Goal: Information Seeking & Learning: Learn about a topic

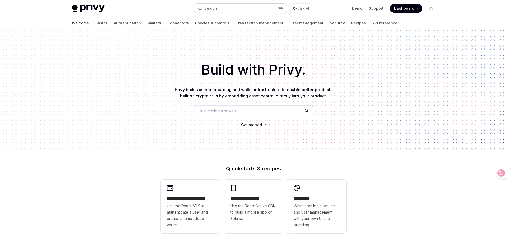
click at [220, 8] on button "Search... ⌘ K" at bounding box center [240, 8] width 92 height 9
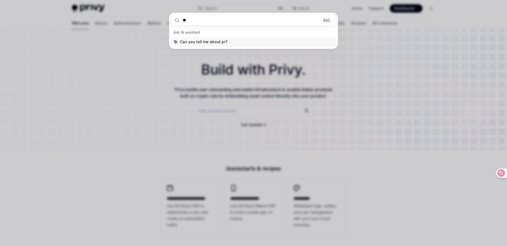
type input "*"
type input "*******"
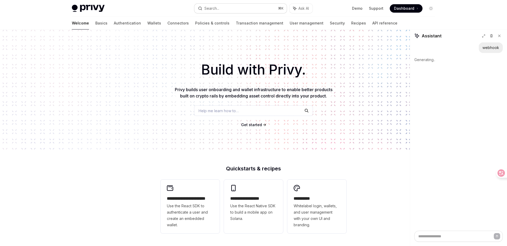
click at [226, 7] on button "Search... ⌘ K" at bounding box center [240, 8] width 92 height 9
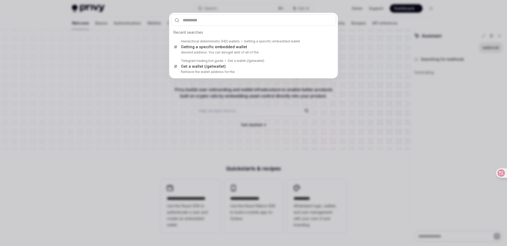
click at [417, 115] on div "Recent searches Hierarchical deterministic (HD) wallets Getting a specific embe…" at bounding box center [253, 123] width 507 height 246
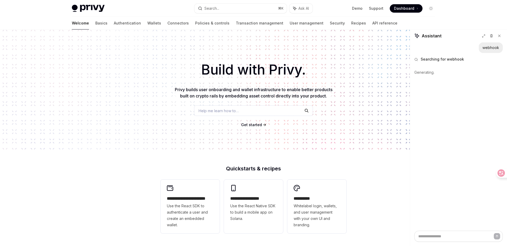
click at [217, 110] on span "Help me learn how to…" at bounding box center [218, 111] width 40 height 6
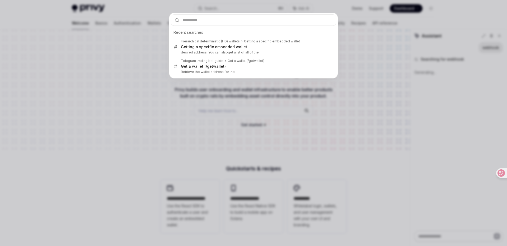
type textarea "*"
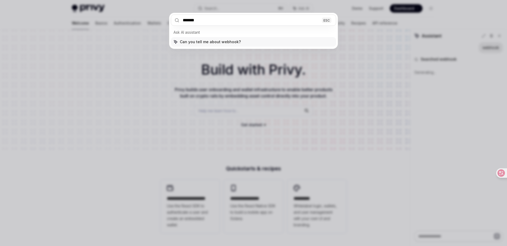
type input "*******"
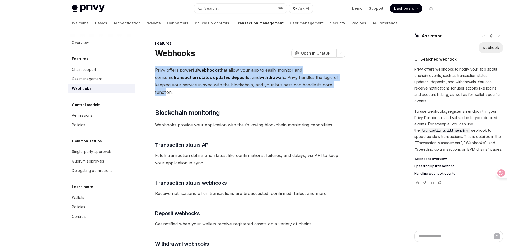
drag, startPoint x: 153, startPoint y: 69, endPoint x: 295, endPoint y: 82, distance: 142.3
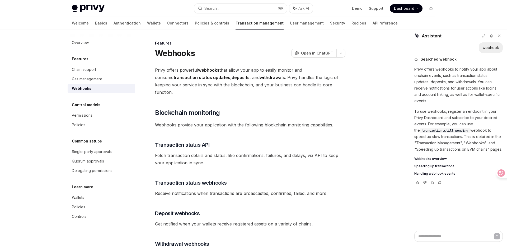
click at [301, 86] on span "Privy offers powerful webhooks that allow your app to easily monitor and consum…" at bounding box center [250, 81] width 190 height 30
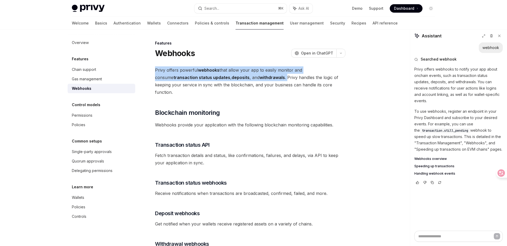
drag, startPoint x: 244, startPoint y: 78, endPoint x: 154, endPoint y: 68, distance: 89.9
click at [151, 60] on div at bounding box center [151, 60] width 0 height 0
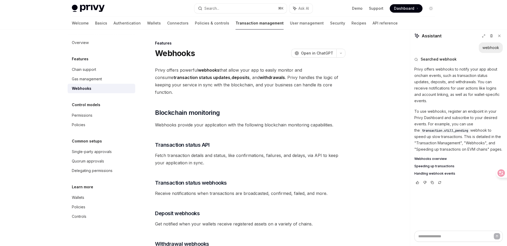
click at [257, 75] on span "Privy offers powerful webhooks that allow your app to easily monitor and consum…" at bounding box center [250, 81] width 190 height 30
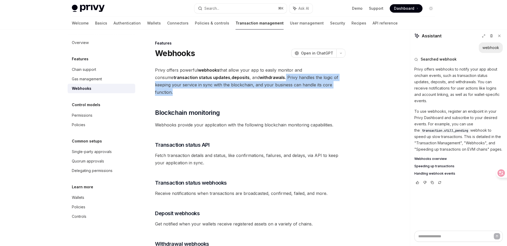
drag, startPoint x: 242, startPoint y: 76, endPoint x: 319, endPoint y: 83, distance: 77.1
click at [319, 83] on span "Privy offers powerful webhooks that allow your app to easily monitor and consum…" at bounding box center [250, 81] width 190 height 30
click at [315, 88] on div at bounding box center [315, 88] width 0 height 0
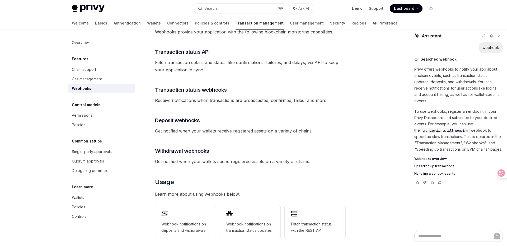
scroll to position [96, 0]
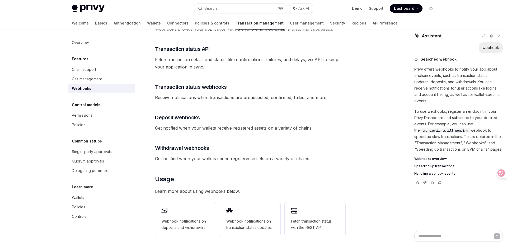
click at [290, 146] on div "Privy offers powerful webhooks that allow your app to easily monitor and consum…" at bounding box center [250, 179] width 190 height 418
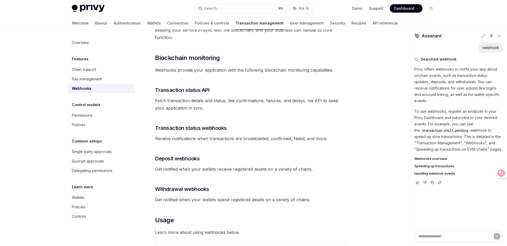
scroll to position [0, 0]
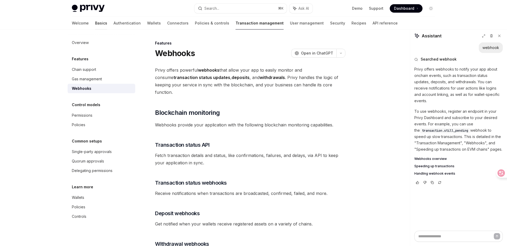
click at [95, 22] on link "Basics" at bounding box center [101, 23] width 12 height 13
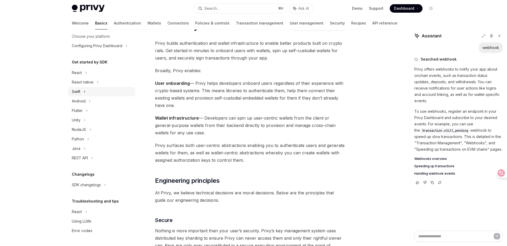
scroll to position [35, 0]
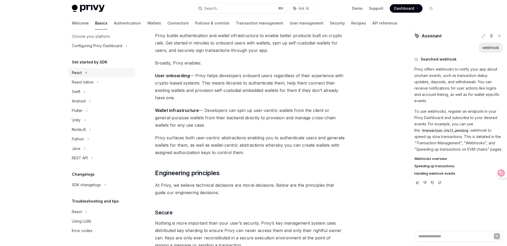
click at [86, 74] on icon at bounding box center [86, 73] width 2 height 6
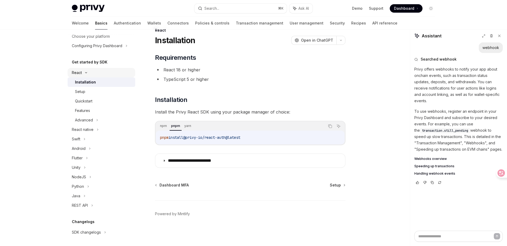
scroll to position [13, 0]
click at [86, 73] on icon at bounding box center [86, 73] width 6 height 2
click at [98, 83] on div "React native" at bounding box center [102, 82] width 68 height 9
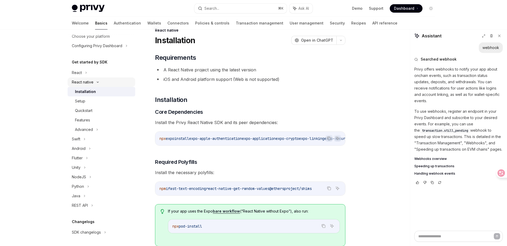
click at [98, 83] on icon at bounding box center [97, 82] width 6 height 2
click at [85, 91] on icon at bounding box center [84, 92] width 2 height 6
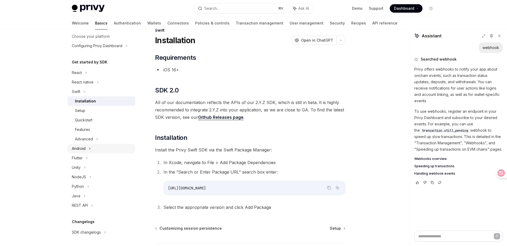
click at [90, 149] on icon at bounding box center [90, 149] width 2 height 6
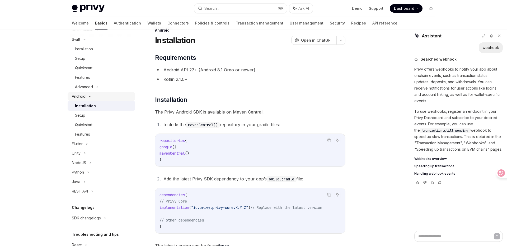
scroll to position [87, 0]
click at [88, 145] on div "Flutter" at bounding box center [102, 143] width 68 height 9
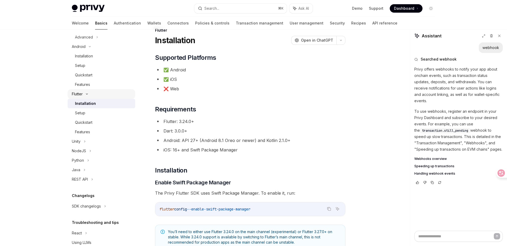
scroll to position [147, 0]
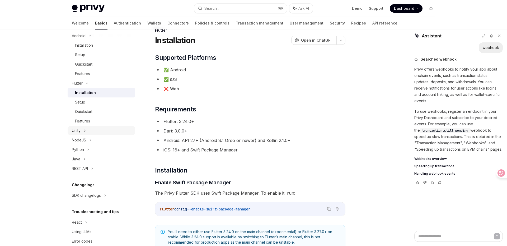
click at [86, 129] on icon at bounding box center [85, 131] width 2 height 6
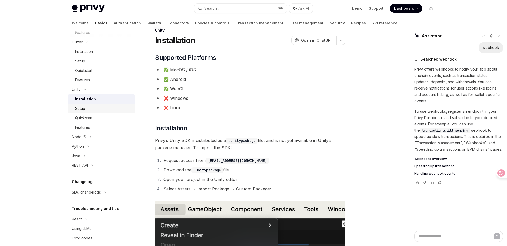
scroll to position [195, 0]
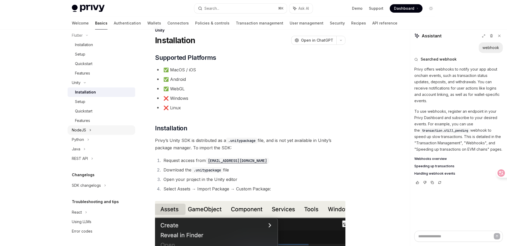
click at [90, 131] on icon at bounding box center [90, 130] width 2 height 6
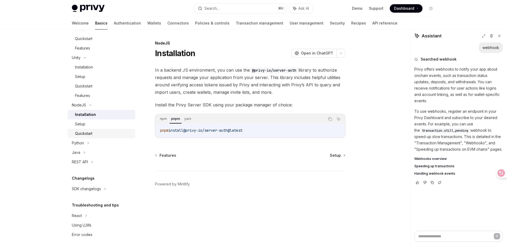
scroll to position [224, 0]
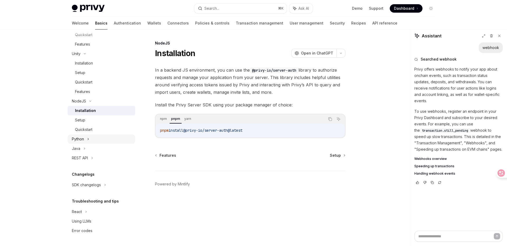
click at [88, 140] on icon at bounding box center [88, 139] width 2 height 6
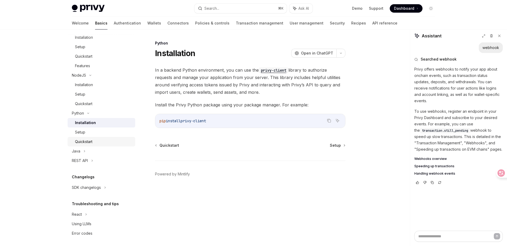
scroll to position [253, 0]
click at [84, 147] on icon at bounding box center [84, 149] width 2 height 6
type textarea "*"
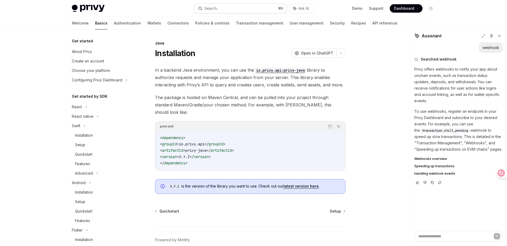
click at [231, 5] on button "Search... ⌘ K" at bounding box center [240, 8] width 92 height 9
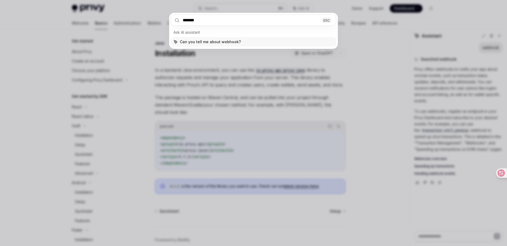
type input "*******"
type textarea "*"
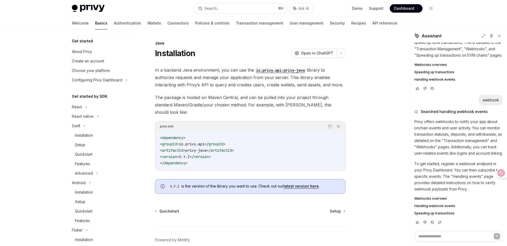
scroll to position [19, 0]
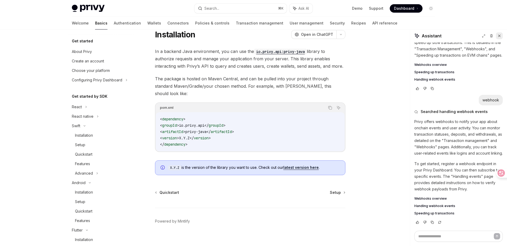
click at [498, 36] on icon at bounding box center [499, 36] width 2 height 2
type textarea "*"
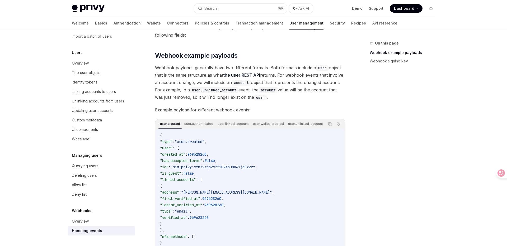
scroll to position [11, 0]
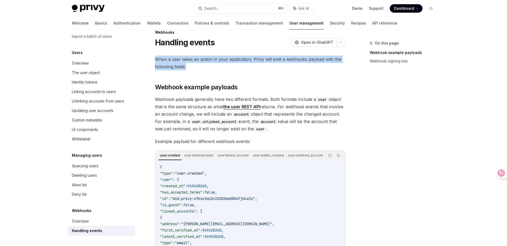
drag, startPoint x: 149, startPoint y: 58, endPoint x: 189, endPoint y: 66, distance: 40.8
click at [189, 66] on div "Webhooks Handling events OpenAI Open in ChatGPT OpenAI Open in ChatGPT When a u…" at bounding box center [200, 239] width 291 height 421
click at [186, 70] on div at bounding box center [186, 70] width 0 height 0
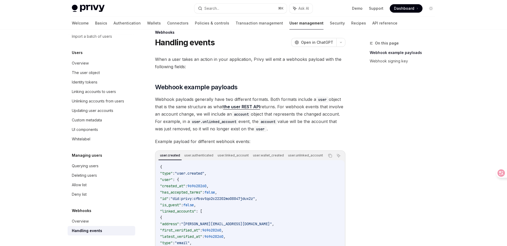
click at [325, 82] on div "When a user takes an action in your application, Privy will emit a webhooks pay…" at bounding box center [250, 214] width 190 height 316
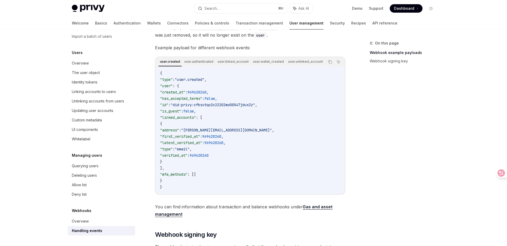
scroll to position [217, 0]
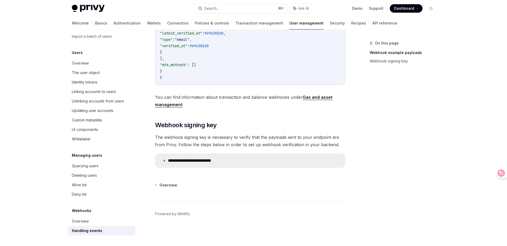
click at [163, 161] on icon at bounding box center [164, 160] width 3 height 3
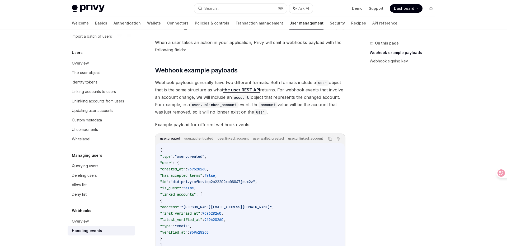
scroll to position [34, 0]
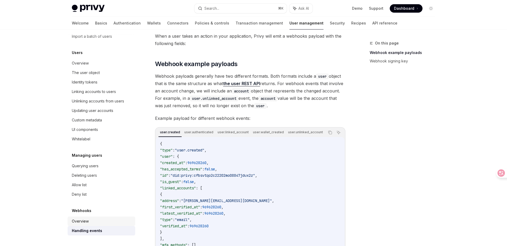
click at [80, 220] on div "Overview" at bounding box center [80, 221] width 17 height 6
type textarea "*"
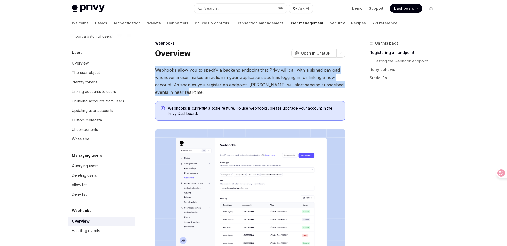
drag, startPoint x: 152, startPoint y: 68, endPoint x: 195, endPoint y: 93, distance: 50.0
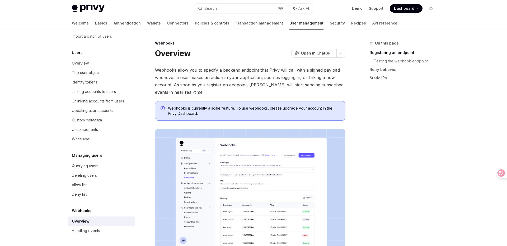
click at [250, 104] on div "Webhooks is currently a scale feature. To use webhooks, please upgrade your acc…" at bounding box center [250, 111] width 190 height 20
click at [498, 172] on icon at bounding box center [497, 173] width 4 height 4
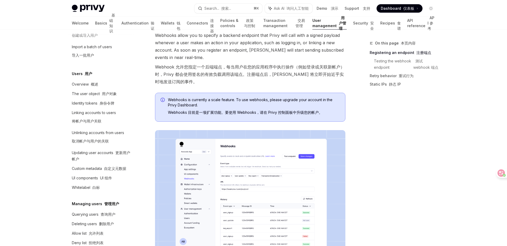
scroll to position [36, 0]
drag, startPoint x: 273, startPoint y: 73, endPoint x: 341, endPoint y: 76, distance: 67.6
click at [341, 76] on font "Webhook 允许您指定一个后端端点，每当用户在您的应用程序中执行操作（例如登录或关联新帐户）时，Privy 都会使用签名的有效负载调用该端点。注册端点后，…" at bounding box center [249, 74] width 189 height 20
drag, startPoint x: 344, startPoint y: 75, endPoint x: 274, endPoint y: 75, distance: 70.4
click at [274, 75] on font "Webhook 允许您指定一个后端端点，每当用户在您的应用程序中执行操作（例如登录或关联新帐户）时，Privy 都会使用签名的有效负载调用该端点。注册端点后，…" at bounding box center [250, 74] width 190 height 22
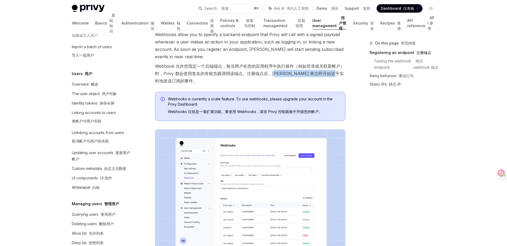
click at [273, 73] on font "Webhook 允许您指定一个后端端点，每当用户在您的应用程序中执行操作（例如登录或关联新帐户）时，Privy 都会使用签名的有效负载调用该端点。注册端点后，…" at bounding box center [249, 74] width 189 height 20
drag, startPoint x: 273, startPoint y: 73, endPoint x: 198, endPoint y: 89, distance: 77.5
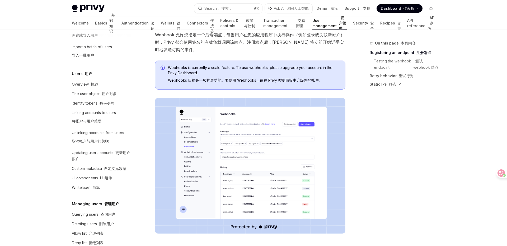
scroll to position [79, 0]
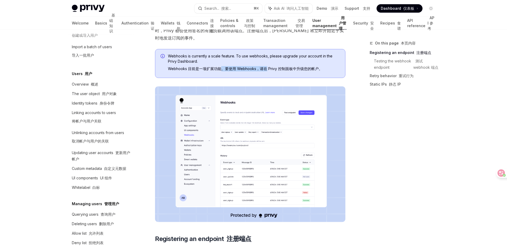
drag, startPoint x: 221, startPoint y: 69, endPoint x: 266, endPoint y: 69, distance: 45.1
click at [267, 69] on font "Webhooks 目前是一项扩展功能。要使用 Webhooks，请在 Privy 控制面板中升级您的帐户。" at bounding box center [245, 68] width 154 height 4
click at [305, 67] on font "Webhooks 目前是一项扩展功能。要使用 Webhooks，请在 Privy 控制面板中升级您的帐户。" at bounding box center [245, 68] width 154 height 4
drag, startPoint x: 324, startPoint y: 68, endPoint x: 233, endPoint y: 68, distance: 90.8
click at [233, 68] on span "Webhooks is currently a scale feature. To use webhooks, please upgrade your acc…" at bounding box center [254, 64] width 172 height 20
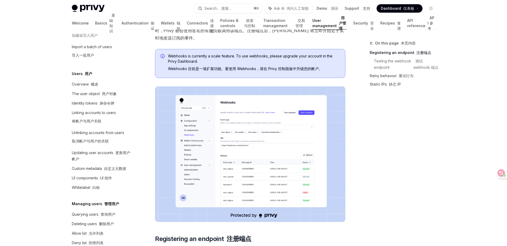
click at [219, 69] on font "Webhooks 目前是一项扩展功能。要使用 Webhooks，请在 Privy 控制面板中升级您的帐户。" at bounding box center [245, 68] width 154 height 4
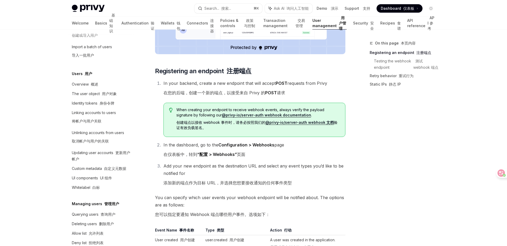
scroll to position [267, 0]
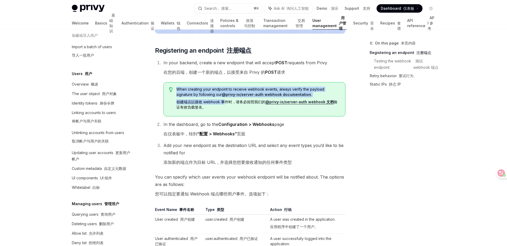
drag, startPoint x: 171, startPoint y: 101, endPoint x: 225, endPoint y: 102, distance: 53.8
click at [225, 102] on div "When creating your endpoint to receive webhook events, always verify the payloa…" at bounding box center [254, 99] width 182 height 34
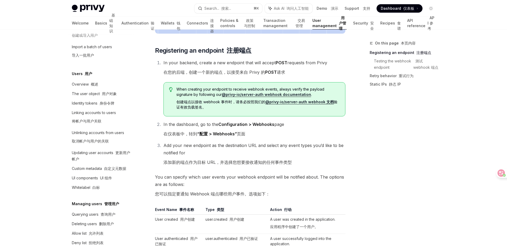
click at [242, 100] on font "创建端点以接收 webhook 事件时，请务必按照我们的 @privy-io/server-auth webhook 文档 验证有效负载签名。" at bounding box center [256, 105] width 161 height 10
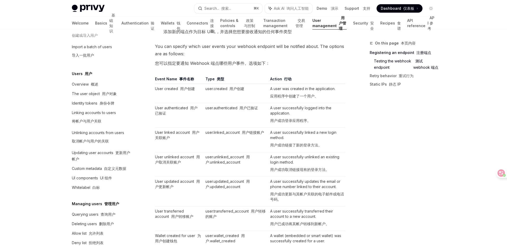
scroll to position [399, 0]
drag, startPoint x: 270, startPoint y: 119, endPoint x: 319, endPoint y: 119, distance: 48.8
click at [319, 119] on td "A user successfully logged into the application. 用户成功登录应用程序。" at bounding box center [306, 115] width 77 height 25
click at [298, 120] on font "用户成功登录应用程序。" at bounding box center [290, 120] width 41 height 4
drag, startPoint x: 312, startPoint y: 122, endPoint x: 268, endPoint y: 121, distance: 43.8
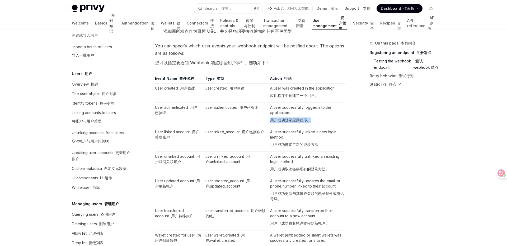
click at [268, 121] on td "A user successfully logged into the application. 用户成功登录应用程序。" at bounding box center [306, 115] width 77 height 25
click at [284, 120] on font "用户成功登录应用程序。" at bounding box center [290, 120] width 41 height 4
drag, startPoint x: 271, startPoint y: 120, endPoint x: 323, endPoint y: 120, distance: 51.7
click at [323, 120] on td "A user successfully logged into the application. 用户成功登录应用程序。" at bounding box center [306, 115] width 77 height 25
click at [303, 119] on font "用户成功登录应用程序。" at bounding box center [290, 120] width 41 height 4
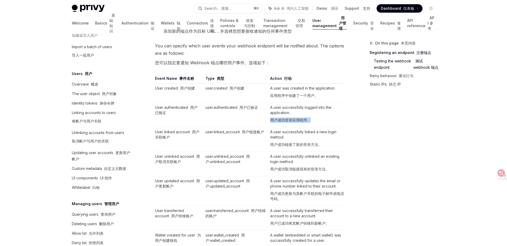
drag, startPoint x: 271, startPoint y: 121, endPoint x: 319, endPoint y: 121, distance: 48.0
click at [319, 121] on td "A user successfully logged into the application. 用户成功登录应用程序。" at bounding box center [306, 115] width 77 height 25
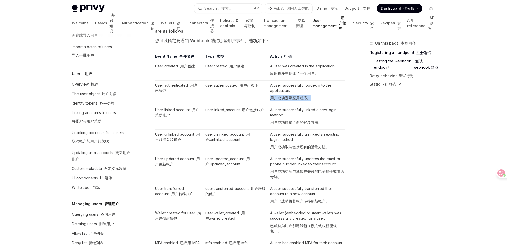
scroll to position [422, 0]
drag, startPoint x: 268, startPoint y: 121, endPoint x: 343, endPoint y: 121, distance: 74.9
click at [343, 121] on td "A user successfully linked a new login method. 用户成功链接了新的登录方法。" at bounding box center [306, 116] width 77 height 25
click at [301, 122] on font "用户成功链接了新的登录方法。" at bounding box center [296, 122] width 52 height 4
drag, startPoint x: 326, startPoint y: 122, endPoint x: 269, endPoint y: 122, distance: 57.3
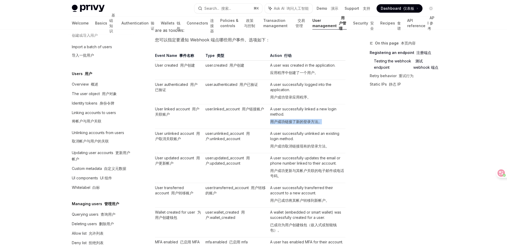
click at [269, 122] on td "A user successfully linked a new login method. 用户成功链接了新的登录方法。" at bounding box center [306, 116] width 77 height 25
click at [283, 122] on font "用户成功链接了新的登录方法。" at bounding box center [296, 122] width 52 height 4
drag, startPoint x: 268, startPoint y: 122, endPoint x: 351, endPoint y: 122, distance: 83.4
click at [351, 122] on div "On this page 本页内容 Registering an endpoint 注册端点 Testing the webhook endpoint 测试 …" at bounding box center [253, 219] width 371 height 1223
click at [291, 149] on font "用户成功取消链接现有的登录方法。" at bounding box center [299, 146] width 59 height 4
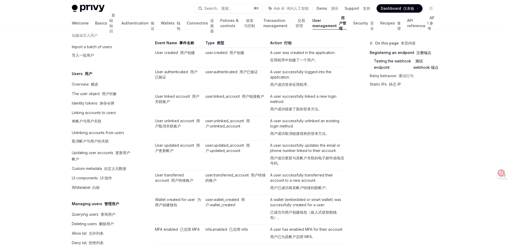
scroll to position [440, 0]
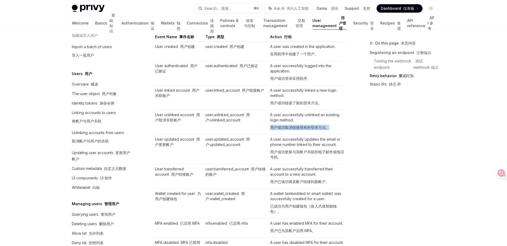
drag, startPoint x: 270, startPoint y: 128, endPoint x: 345, endPoint y: 128, distance: 74.7
click at [345, 128] on div "Webhooks Webhook Overview 概述 OpenAI Open in ChatGPT 在 ChatGPT 中打开 OpenAI Open i…" at bounding box center [200, 206] width 291 height 1212
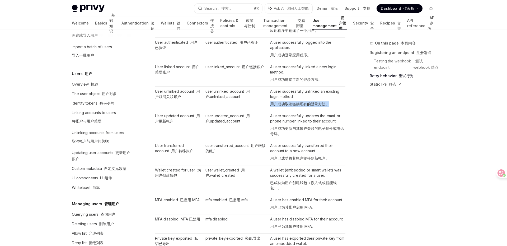
scroll to position [472, 0]
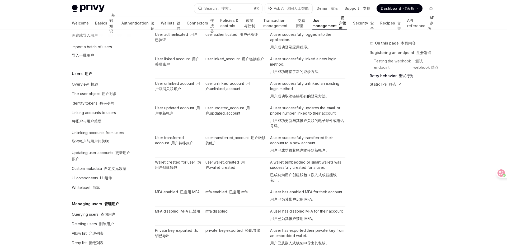
click at [267, 122] on td "user.updated_account 用户.updated_account" at bounding box center [235, 118] width 65 height 30
drag, startPoint x: 271, startPoint y: 121, endPoint x: 289, endPoint y: 127, distance: 19.4
click at [289, 127] on font "用户成功更新与其帐户关联的电子邮件或电话号码。" at bounding box center [307, 123] width 75 height 11
click at [282, 126] on font "用户成功更新与其帐户关联的电子邮件或电话号码。" at bounding box center [307, 123] width 75 height 11
drag, startPoint x: 282, startPoint y: 126, endPoint x: 269, endPoint y: 121, distance: 13.6
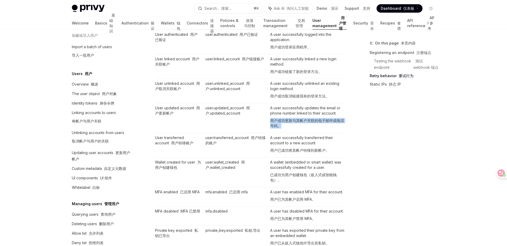
click at [269, 121] on td "A user successfully updates the email or phone number linked to their account. …" at bounding box center [306, 118] width 77 height 30
click at [264, 121] on td "user.updated_account 用户.updated_account" at bounding box center [235, 118] width 65 height 30
drag, startPoint x: 270, startPoint y: 121, endPoint x: 288, endPoint y: 127, distance: 19.4
click at [288, 127] on td "A user successfully updates the email or phone number linked to their account. …" at bounding box center [306, 118] width 77 height 30
click at [281, 127] on font "用户成功更新与其帐户关联的电子邮件或电话号码。" at bounding box center [307, 123] width 75 height 11
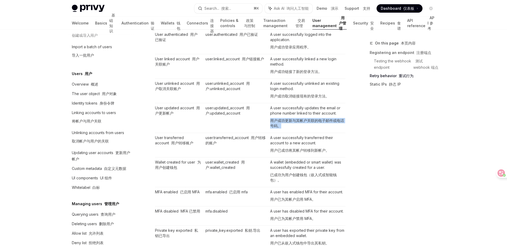
drag, startPoint x: 283, startPoint y: 127, endPoint x: 270, endPoint y: 121, distance: 14.5
click at [270, 121] on td "A user successfully updates the email or phone number linked to their account. …" at bounding box center [306, 118] width 77 height 30
drag, startPoint x: 268, startPoint y: 151, endPoint x: 337, endPoint y: 152, distance: 69.1
click at [337, 152] on td "A user successfully transferred their account to a new account. 用户已成功将其帐户转移到新帐户。" at bounding box center [306, 145] width 77 height 25
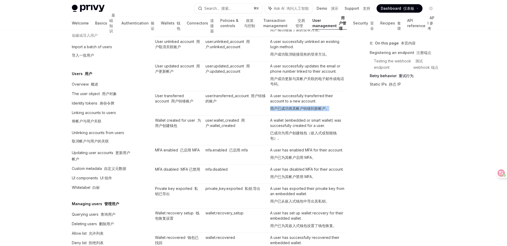
scroll to position [514, 0]
click at [304, 134] on font "已成功为用户创建钱包（嵌入式或智能钱包）。" at bounding box center [303, 135] width 66 height 10
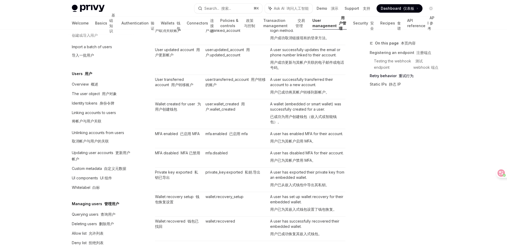
scroll to position [530, 0]
drag, startPoint x: 268, startPoint y: 116, endPoint x: 315, endPoint y: 116, distance: 47.5
click at [315, 116] on tr "Wallet created for user 为用户创建钱包 user.wallet_created 用户.wallet_created A wallet …" at bounding box center [250, 114] width 190 height 30
click at [322, 117] on font "已成功为用户创建钱包（嵌入式或智能钱包）。" at bounding box center [303, 119] width 66 height 10
drag, startPoint x: 310, startPoint y: 115, endPoint x: 274, endPoint y: 121, distance: 36.3
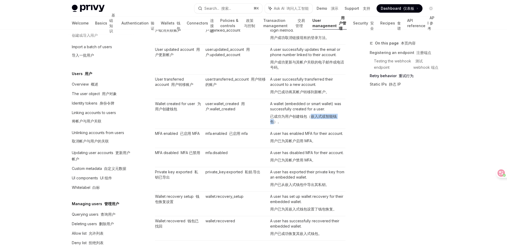
click at [274, 121] on font "已成功为用户创建钱包（嵌入式或智能钱包）。" at bounding box center [303, 119] width 66 height 10
click at [285, 123] on font "已成功为用户创建钱包（嵌入式或智能钱包）。" at bounding box center [307, 119] width 75 height 11
drag, startPoint x: 276, startPoint y: 121, endPoint x: 270, endPoint y: 114, distance: 9.4
click at [270, 114] on td "A wallet (embedded or smart wallet) was successfully created for a user. 已成功为用户…" at bounding box center [306, 114] width 77 height 30
click at [302, 138] on td "A user has enabled MFA for their account. 用户已为其帐户启用 MFA。" at bounding box center [306, 138] width 77 height 19
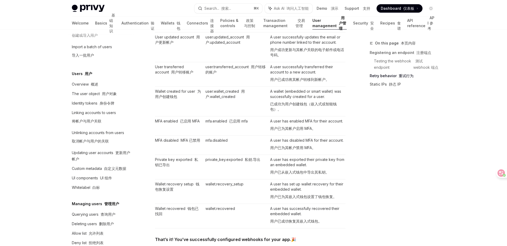
scroll to position [546, 0]
